Goal: Find specific page/section: Find specific page/section

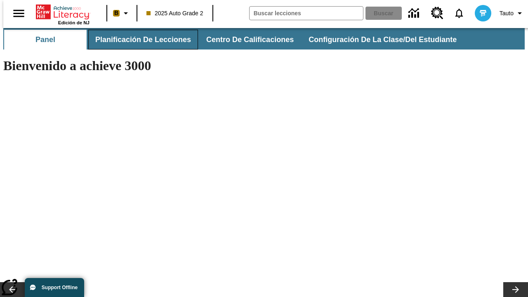
click at [138, 40] on span "Planificación de lecciones" at bounding box center [143, 39] width 96 height 9
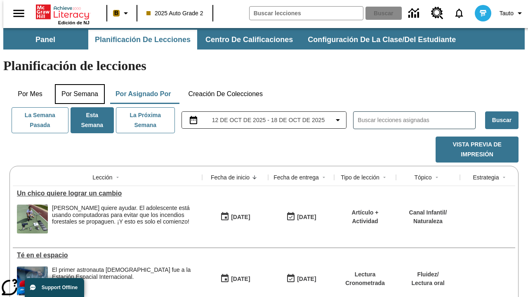
click at [77, 84] on button "Por semana" at bounding box center [80, 94] width 50 height 20
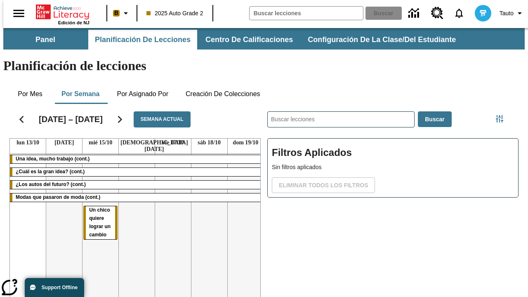
click at [242, 205] on tr "Una idea, mucho trabajo (cont.) ¿Cuál es la gran idea? (cont.) ¿Los autos del f…" at bounding box center [137, 243] width 254 height 178
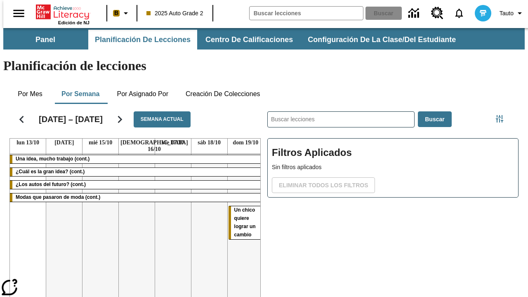
click at [241, 207] on span "Un chico quiere lograr un cambio" at bounding box center [244, 222] width 21 height 31
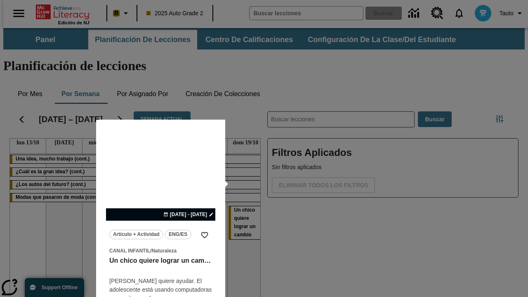
scroll to position [21, 0]
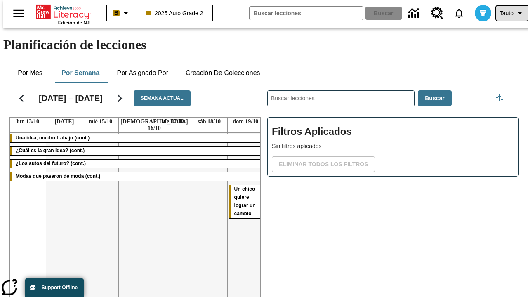
click at [508, 13] on span "Tauto" at bounding box center [507, 13] width 14 height 9
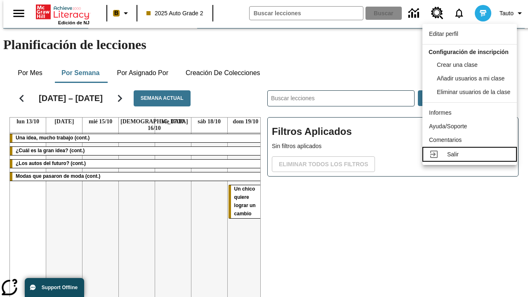
click at [472, 159] on div "Salir" at bounding box center [478, 154] width 63 height 9
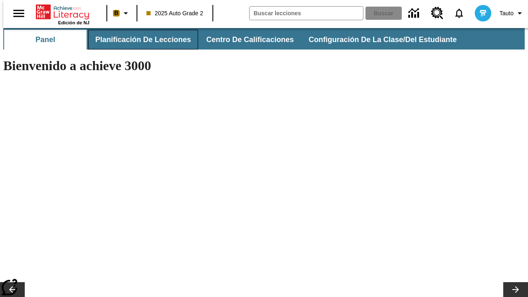
click at [138, 40] on span "Planificación de lecciones" at bounding box center [143, 39] width 96 height 9
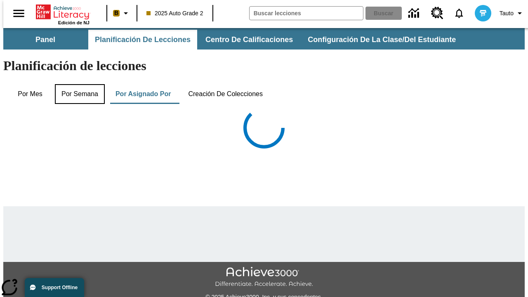
click at [77, 84] on button "Por semana" at bounding box center [80, 94] width 50 height 20
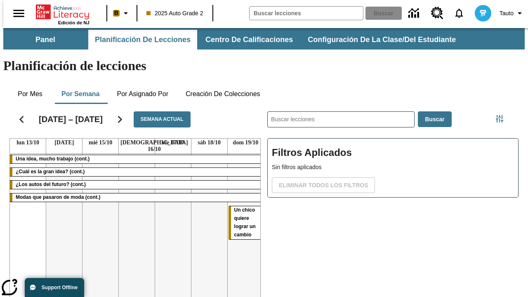
click at [97, 205] on tr "Una idea, mucho trabajo (cont.) ¿Cuál es la gran idea? (cont.) ¿Los autos del f…" at bounding box center [137, 243] width 254 height 178
